Goal: Task Accomplishment & Management: Manage account settings

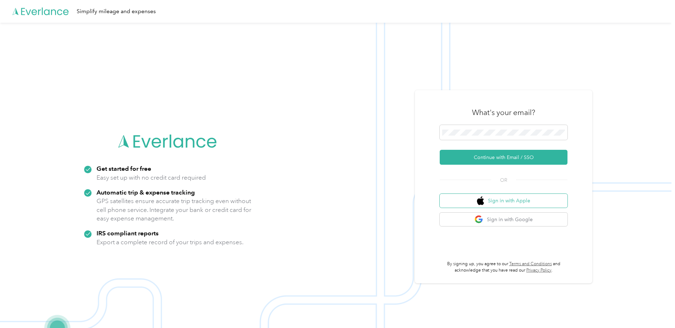
click at [509, 202] on button "Sign in with Apple" at bounding box center [503, 201] width 128 height 14
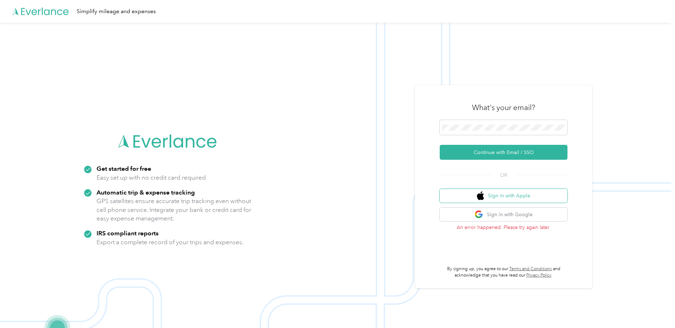
click at [516, 195] on button "Sign in with Apple" at bounding box center [503, 196] width 128 height 14
click at [518, 198] on button "Sign in with Apple" at bounding box center [503, 196] width 128 height 14
click at [496, 198] on button "Sign in with Apple" at bounding box center [503, 196] width 128 height 14
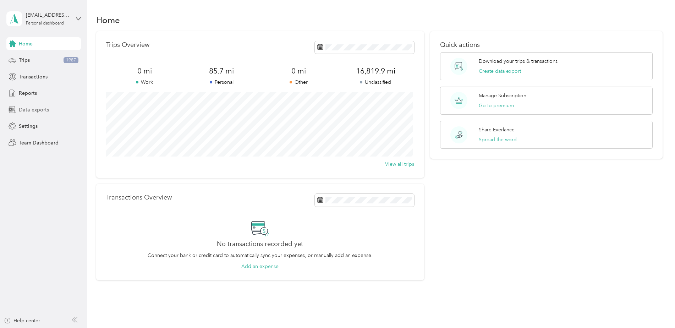
click at [39, 110] on span "Data exports" at bounding box center [34, 109] width 30 height 7
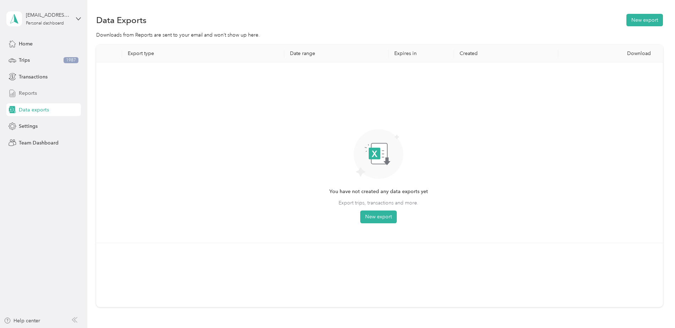
click at [26, 94] on span "Reports" at bounding box center [28, 92] width 18 height 7
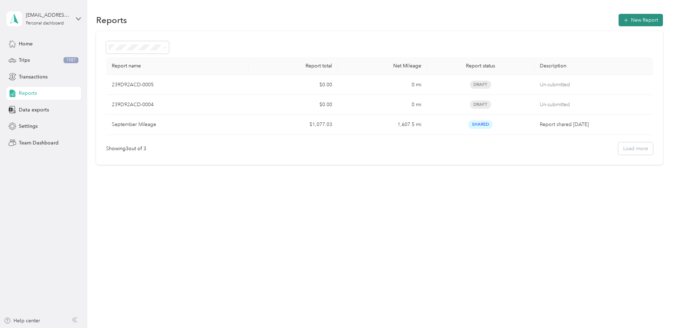
click at [647, 20] on button "New Report" at bounding box center [640, 20] width 44 height 12
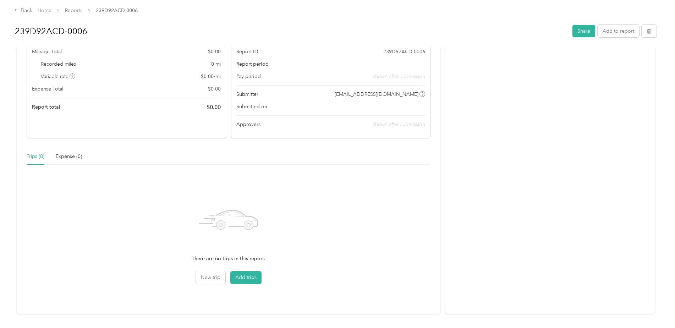
scroll to position [71, 0]
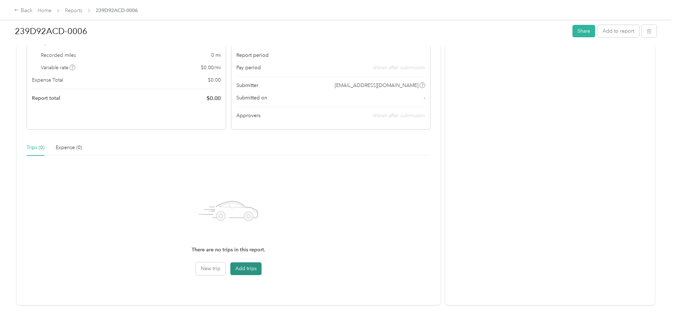
click at [238, 269] on button "Add trips" at bounding box center [245, 268] width 31 height 13
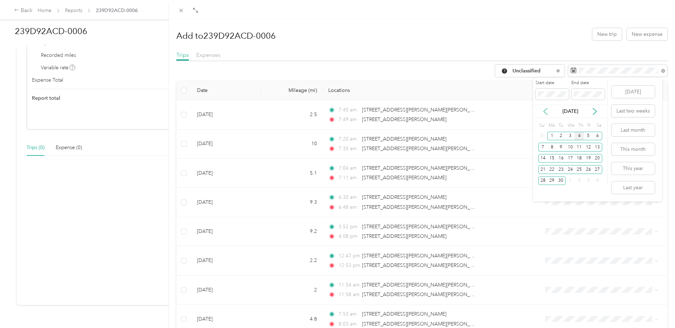
click at [543, 111] on icon at bounding box center [545, 111] width 4 height 6
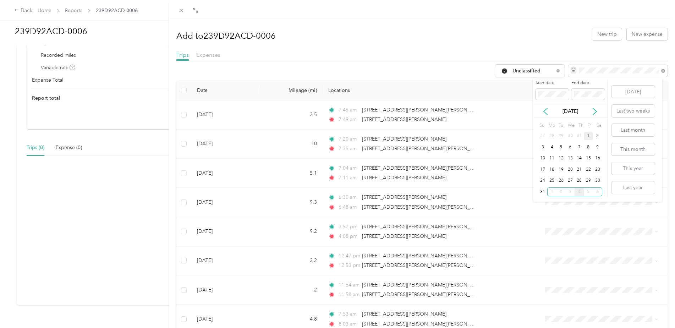
click at [589, 138] on div "1" at bounding box center [588, 136] width 9 height 9
click at [543, 192] on div "31" at bounding box center [542, 191] width 9 height 9
click at [208, 58] on span "Expenses" at bounding box center [208, 54] width 24 height 7
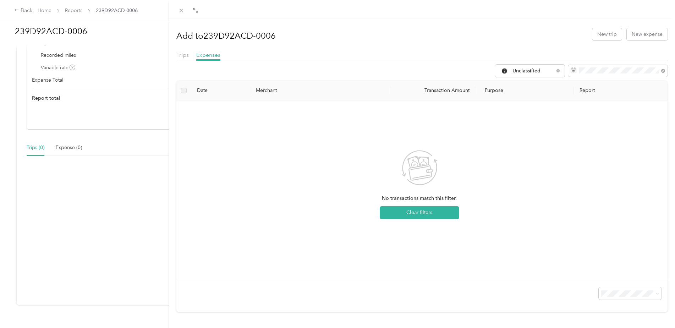
click at [44, 11] on div "Add to 239D92ACD-0006 New trip New expense Trips Expenses Unclassified Date Mer…" at bounding box center [337, 164] width 675 height 328
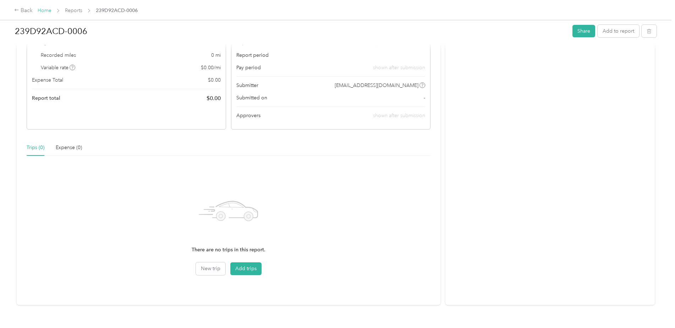
click at [49, 11] on link "Home" at bounding box center [45, 10] width 14 height 6
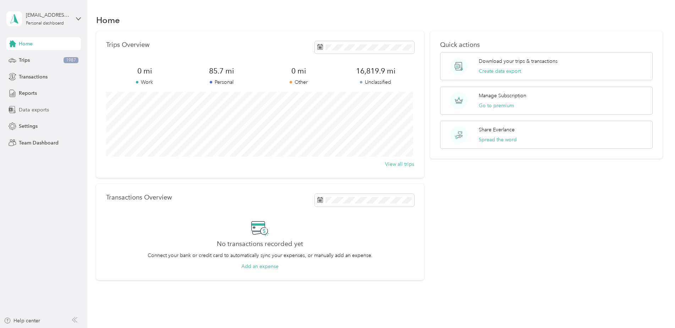
click at [40, 111] on span "Data exports" at bounding box center [34, 109] width 30 height 7
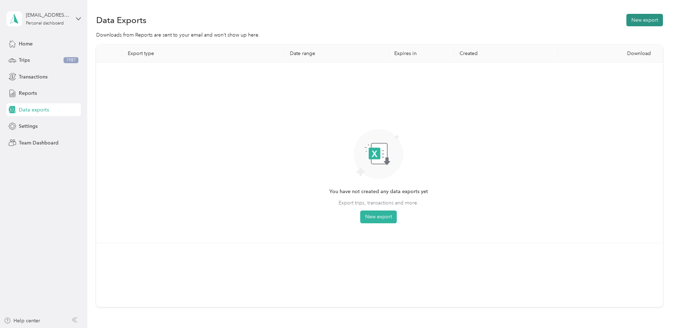
click at [641, 22] on button "New export" at bounding box center [644, 20] width 37 height 12
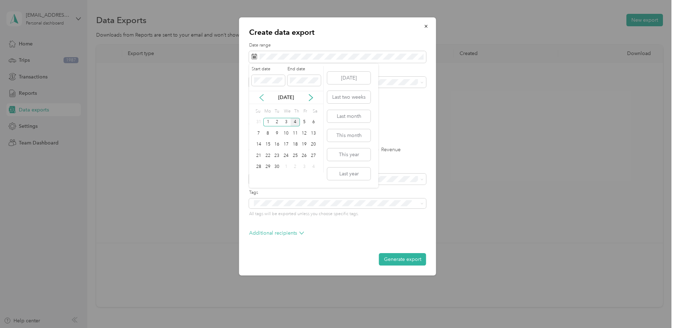
click at [262, 98] on icon at bounding box center [261, 97] width 7 height 7
click at [303, 123] on div "1" at bounding box center [304, 122] width 9 height 9
click at [258, 180] on div "31" at bounding box center [258, 177] width 9 height 9
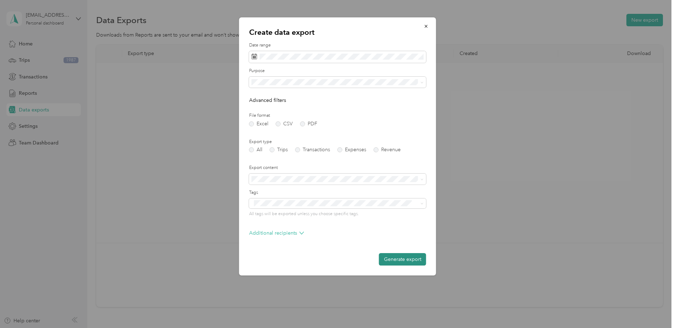
click at [403, 259] on button "Generate export" at bounding box center [402, 259] width 47 height 12
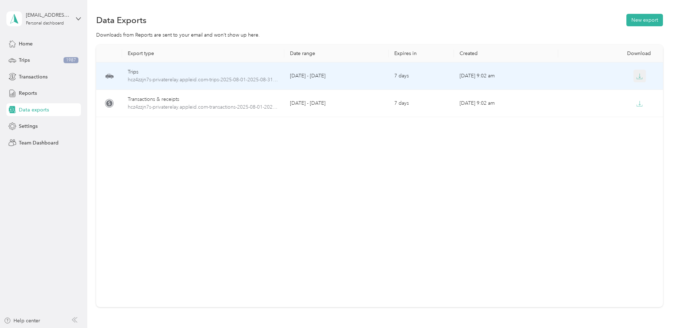
click at [638, 77] on icon "button" at bounding box center [639, 75] width 2 height 4
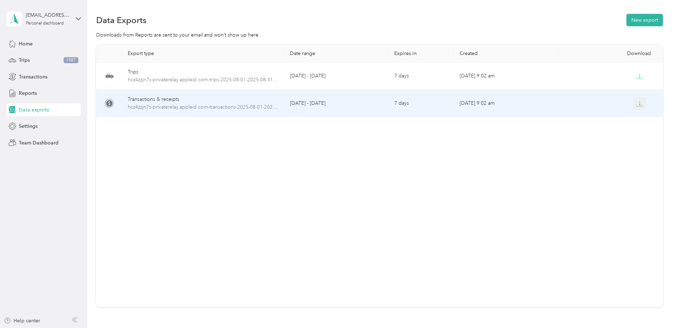
click at [640, 105] on icon "button" at bounding box center [639, 103] width 6 height 6
